Goal: Information Seeking & Learning: Learn about a topic

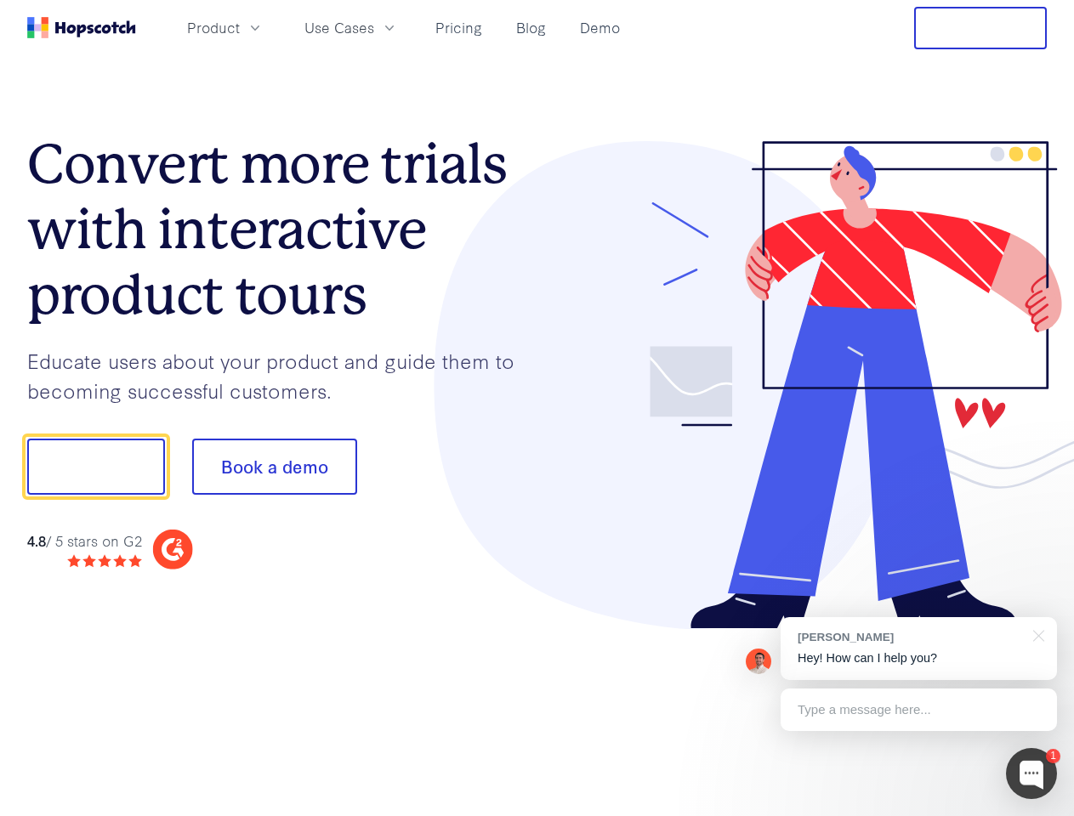
click at [538, 408] on div at bounding box center [793, 385] width 510 height 489
click at [240, 27] on span "Product" at bounding box center [213, 27] width 53 height 21
click at [374, 27] on span "Use Cases" at bounding box center [339, 27] width 70 height 21
click at [981, 28] on button "Free Trial" at bounding box center [980, 28] width 133 height 43
click at [95, 467] on button "Show me!" at bounding box center [96, 467] width 138 height 56
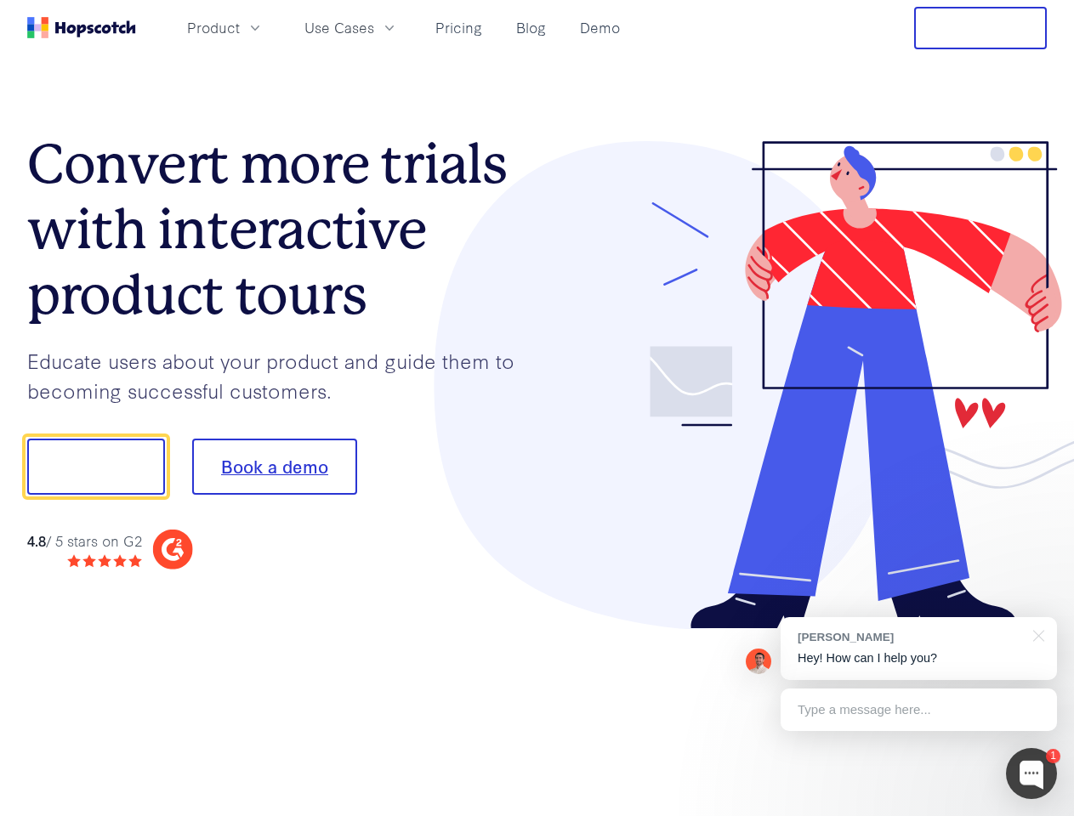
click at [274, 467] on button "Book a demo" at bounding box center [274, 467] width 165 height 56
click at [1032, 774] on div at bounding box center [1031, 773] width 51 height 51
click at [919, 649] on div "[PERSON_NAME] Hey! How can I help you?" at bounding box center [919, 648] width 276 height 63
click at [1036, 816] on div "1 [PERSON_NAME] Hey! How can I help you? Type a message here... Free live chat …" at bounding box center [537, 816] width 1074 height 0
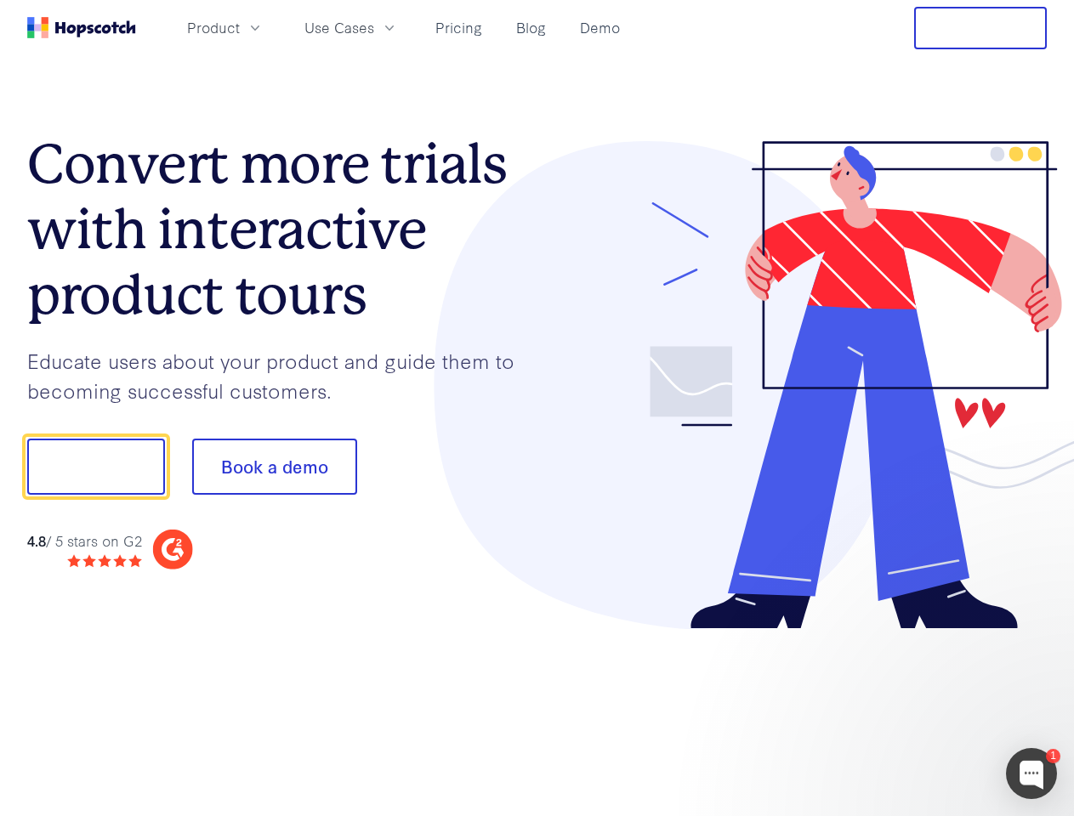
click at [919, 710] on div at bounding box center [897, 578] width 319 height 339
